Goal: Task Accomplishment & Management: Manage account settings

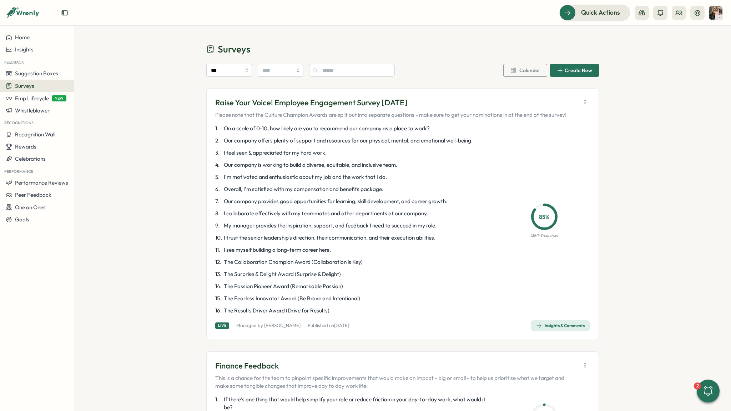
click at [582, 101] on icon "button" at bounding box center [584, 101] width 7 height 7
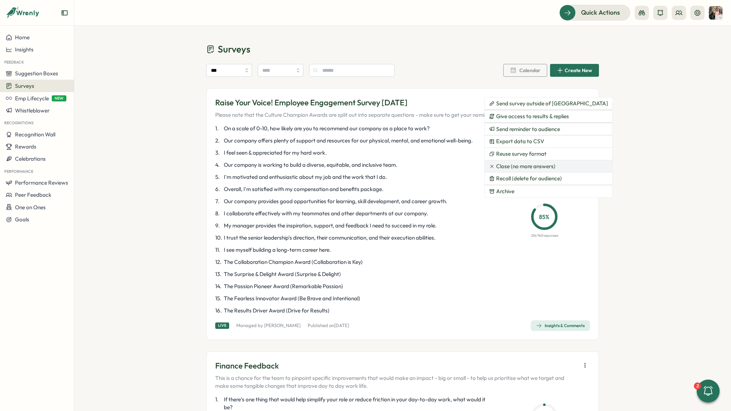
click at [502, 168] on span "Close (no more answers)" at bounding box center [525, 166] width 59 height 6
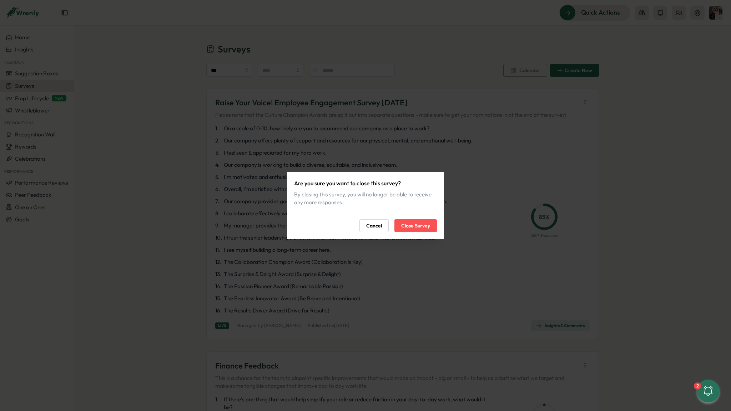
click at [420, 221] on span "Close Survey" at bounding box center [415, 225] width 29 height 12
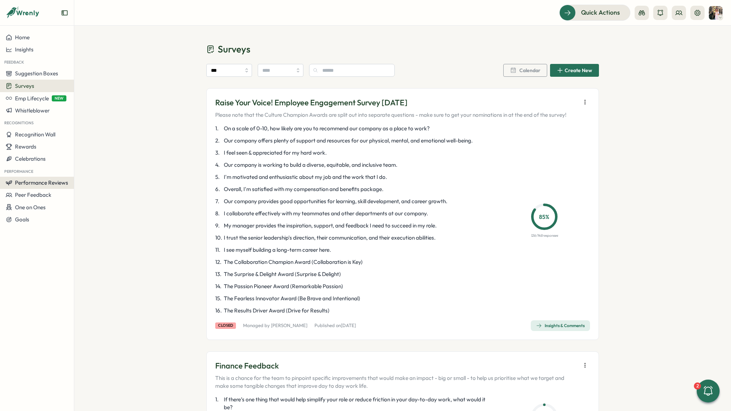
click at [39, 182] on span "Performance Reviews" at bounding box center [41, 182] width 53 height 7
click at [125, 169] on div "Reviews" at bounding box center [103, 169] width 55 height 8
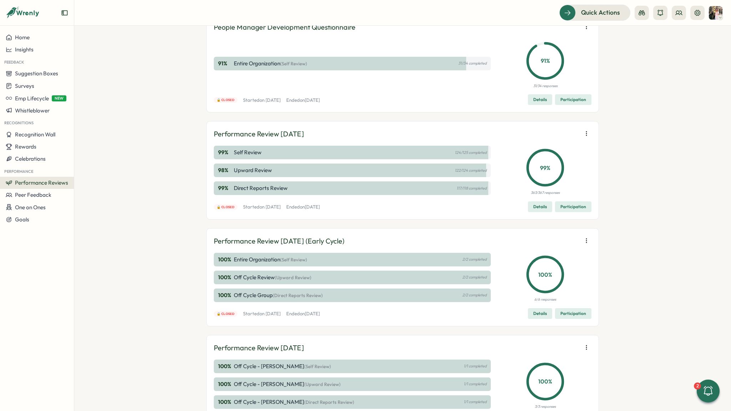
scroll to position [57, 0]
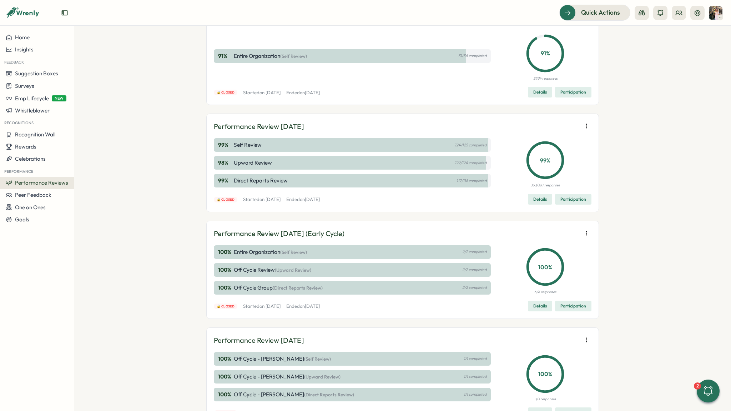
click at [585, 130] on button "button" at bounding box center [586, 126] width 10 height 10
click at [546, 148] on span "Edit visibility of results" at bounding box center [543, 151] width 53 height 6
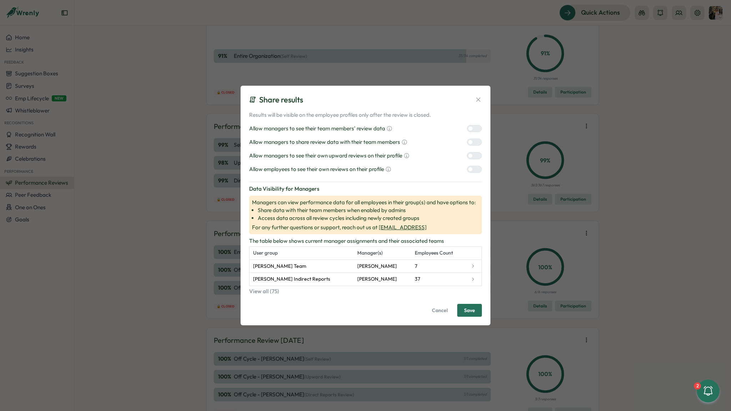
click at [468, 155] on div at bounding box center [470, 155] width 5 height 5
click at [468, 142] on div at bounding box center [470, 142] width 5 height 5
click at [465, 310] on span "Save" at bounding box center [469, 310] width 11 height 12
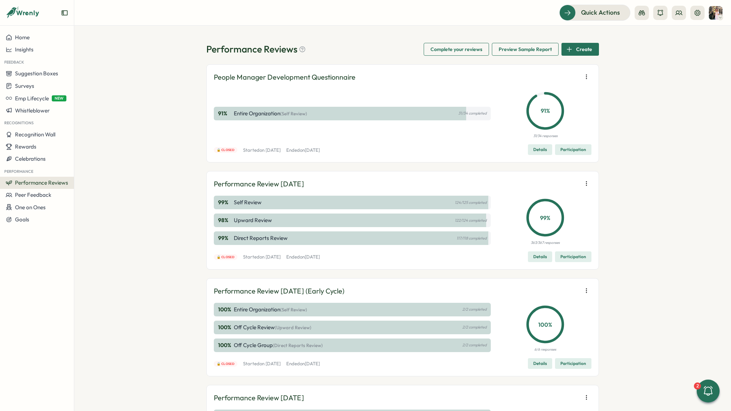
scroll to position [132, 0]
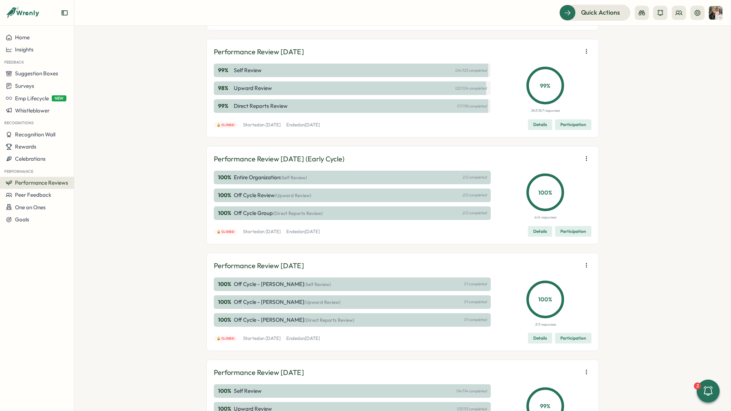
click at [585, 157] on icon "button" at bounding box center [586, 158] width 7 height 7
click at [528, 182] on span "Edit visibility of results" at bounding box center [543, 184] width 53 height 6
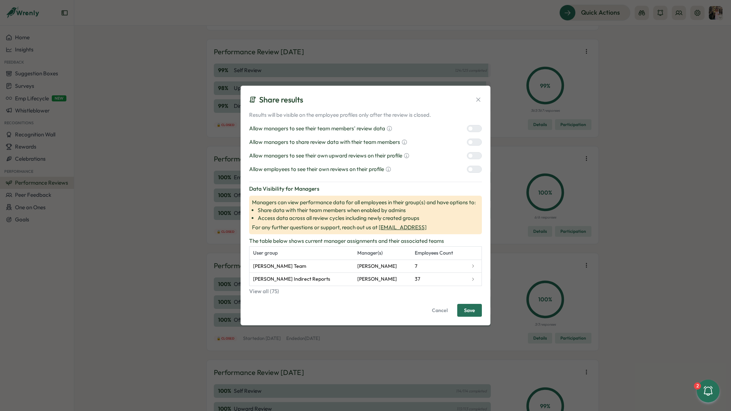
click at [470, 169] on div at bounding box center [470, 169] width 5 height 5
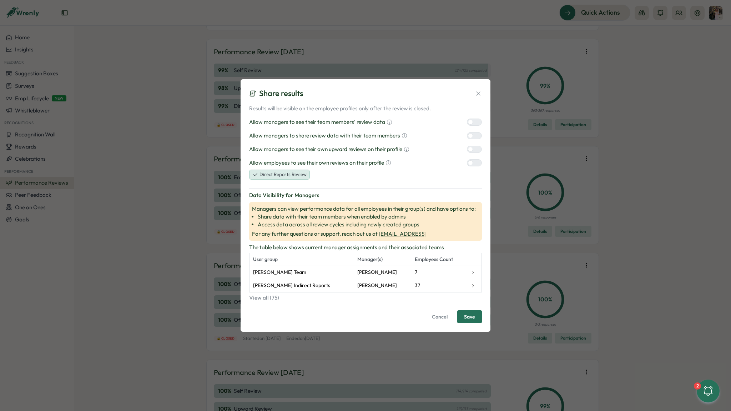
click at [471, 147] on div at bounding box center [470, 149] width 5 height 5
click at [471, 135] on div at bounding box center [470, 135] width 5 height 5
click at [474, 163] on div at bounding box center [477, 163] width 9 height 6
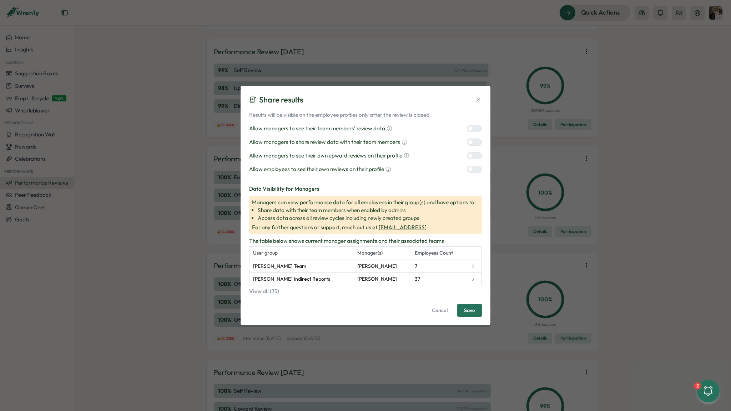
click at [469, 311] on span "Save" at bounding box center [469, 310] width 11 height 12
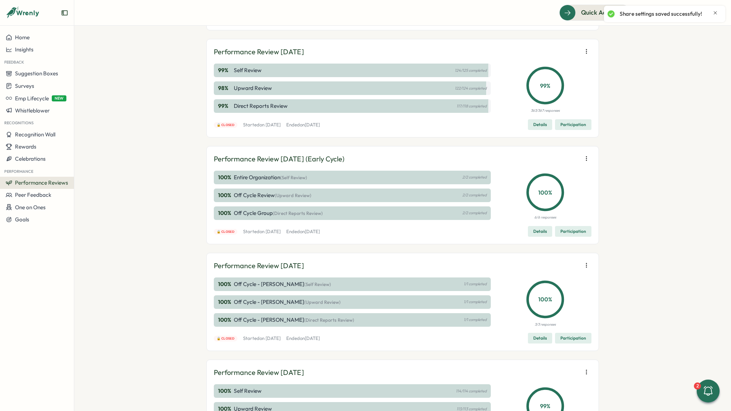
click at [584, 55] on button "button" at bounding box center [586, 51] width 10 height 10
click at [522, 77] on span "Edit visibility of results" at bounding box center [543, 77] width 53 height 6
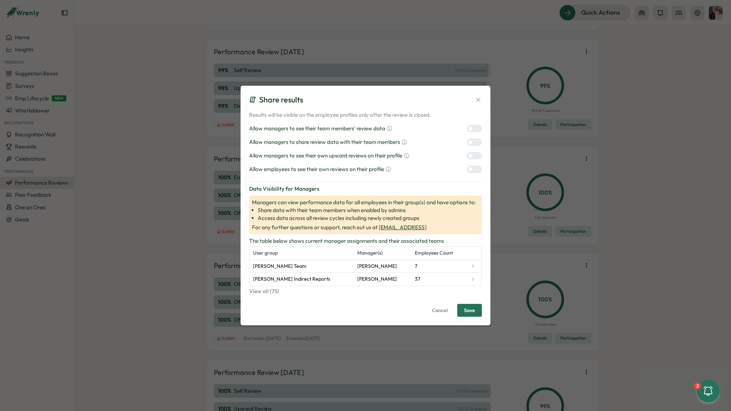
click at [476, 98] on icon at bounding box center [478, 99] width 7 height 7
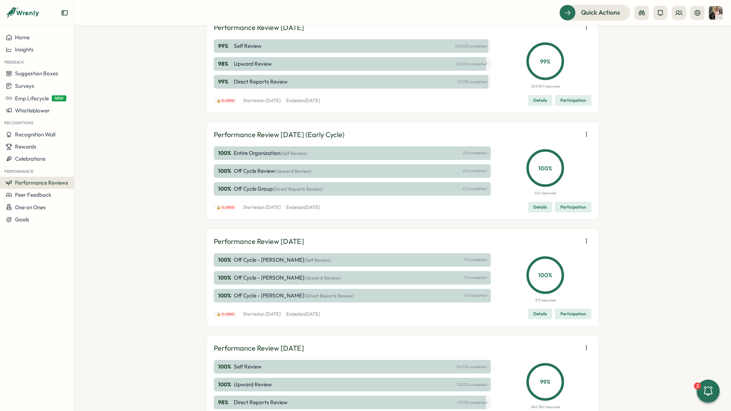
scroll to position [161, 0]
